Goal: Task Accomplishment & Management: Manage account settings

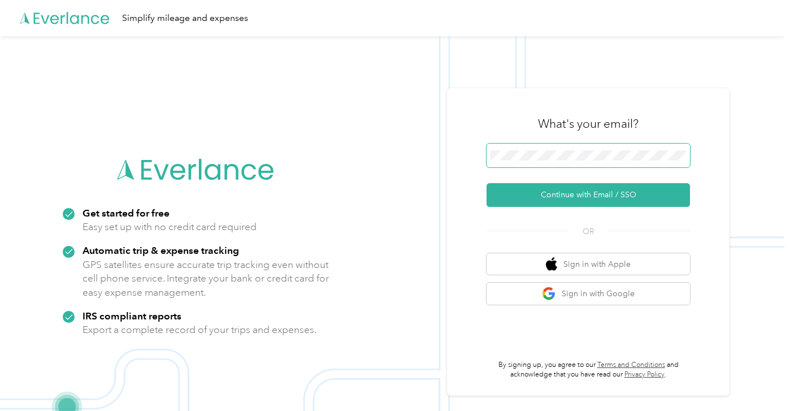
click at [654, 160] on span at bounding box center [587, 155] width 203 height 24
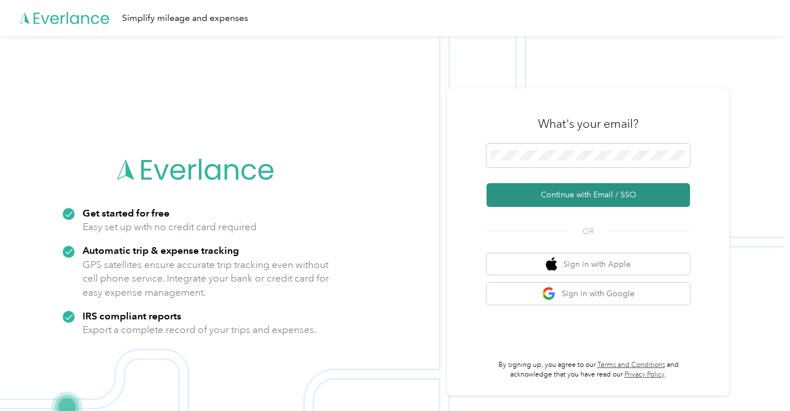
click at [585, 192] on button "Continue with Email / SSO" at bounding box center [587, 195] width 203 height 24
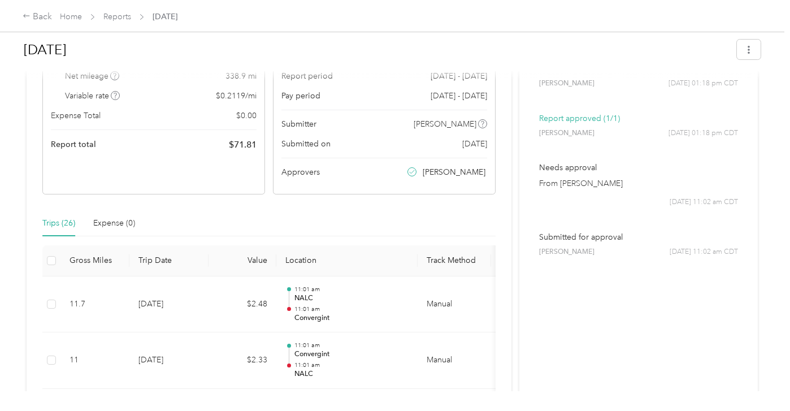
scroll to position [226, 0]
